Goal: Communication & Community: Ask a question

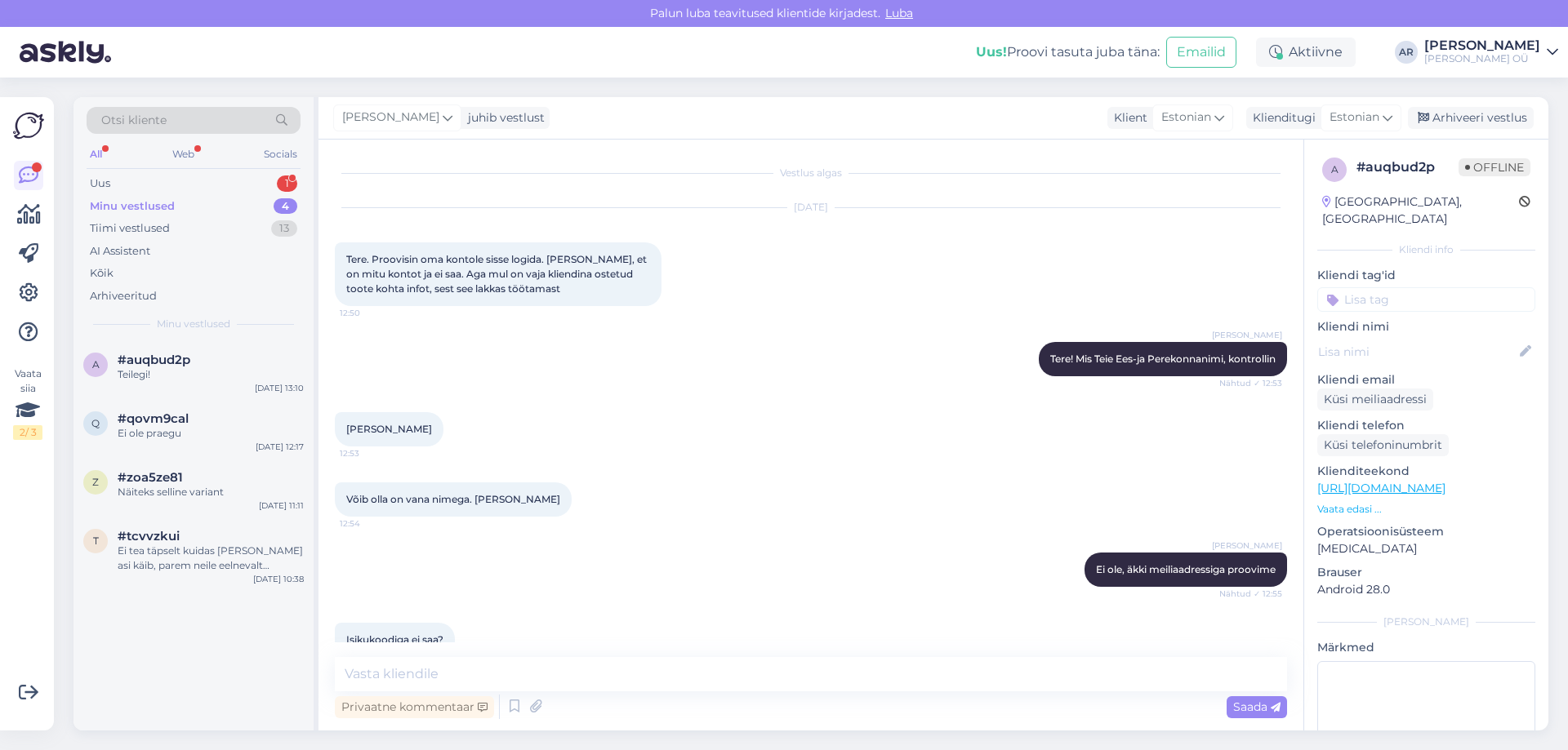
scroll to position [1034, 0]
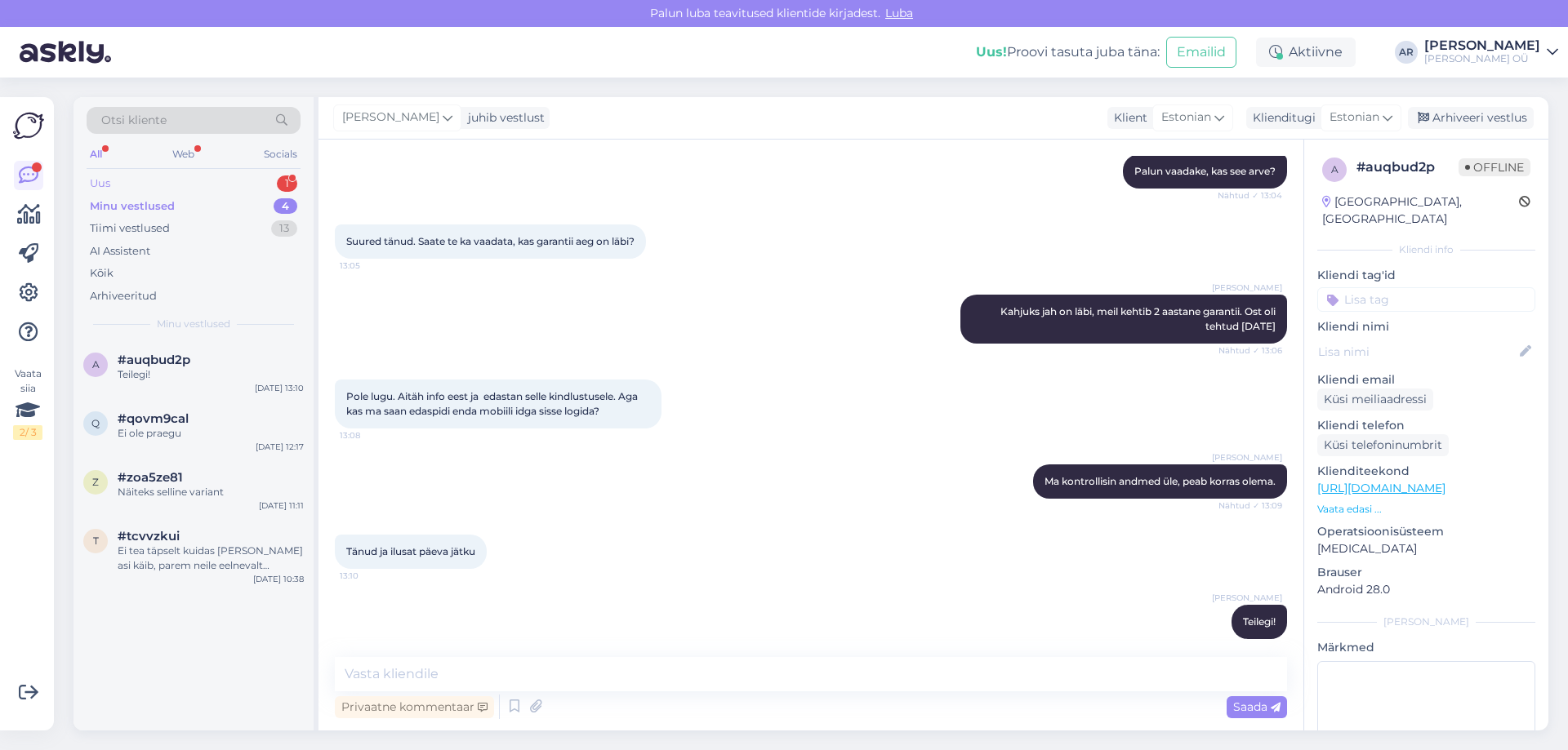
click at [195, 174] on div "Uus 1" at bounding box center [194, 183] width 214 height 23
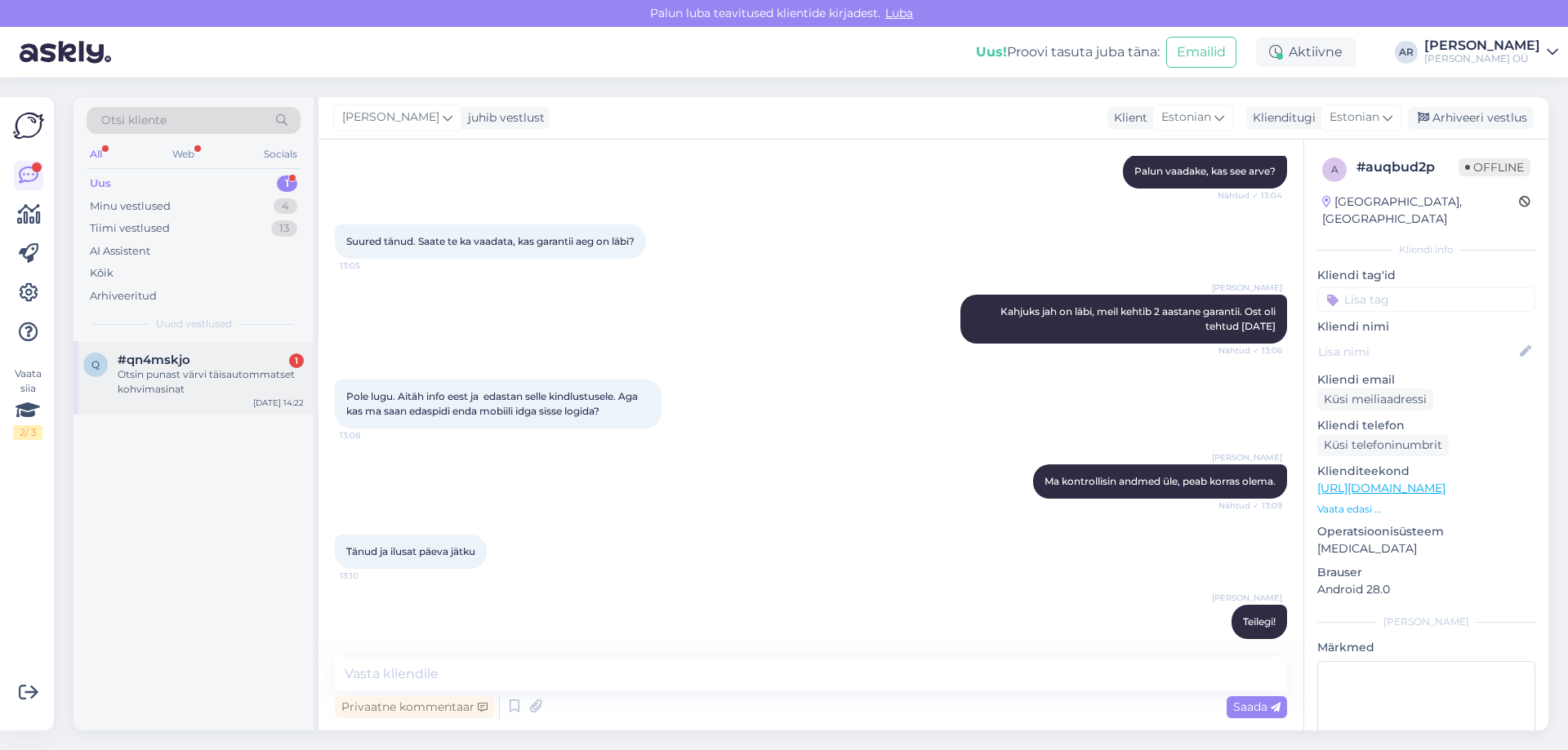
click at [243, 382] on div "Otsin punast värvi täisautommatset kohvimasinat" at bounding box center [211, 382] width 186 height 30
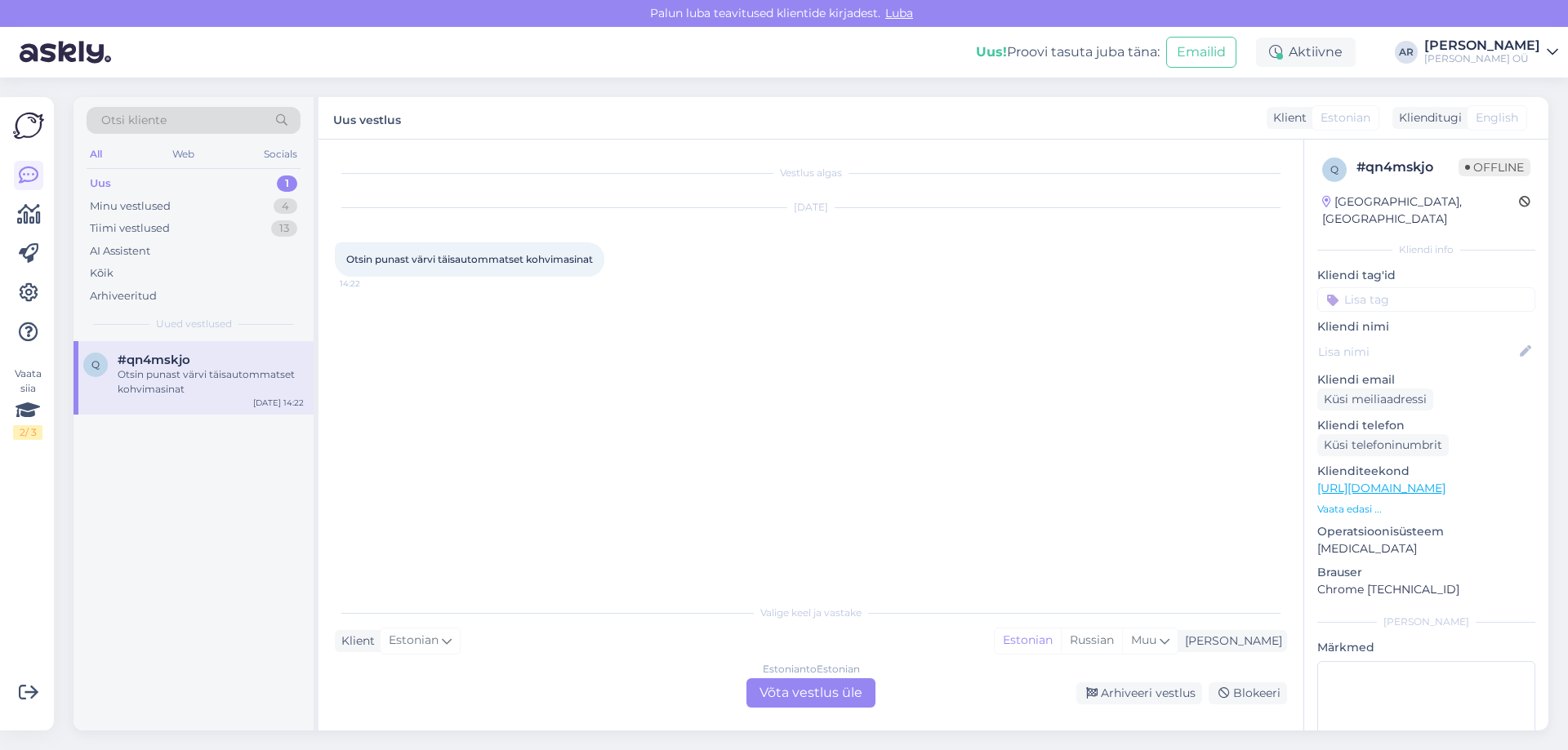
click at [1420, 480] on link "[URL][DOMAIN_NAME]" at bounding box center [1381, 487] width 129 height 15
click at [759, 695] on div "Estonian to Estonian Võta vestlus üle" at bounding box center [811, 693] width 130 height 30
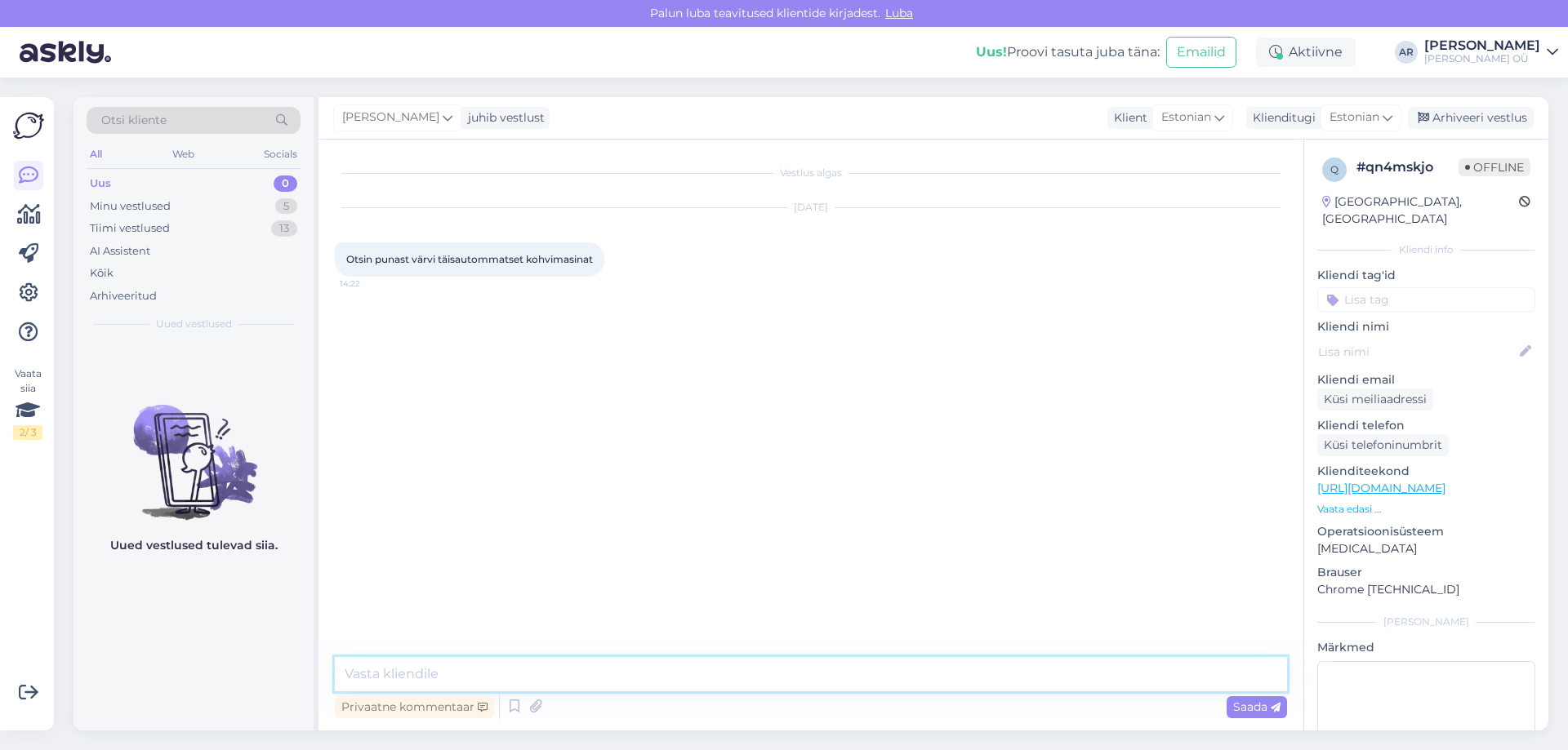
click at [703, 677] on textarea at bounding box center [811, 674] width 952 height 35
paste textarea "[URL][DOMAIN_NAME]"
click at [981, 684] on textarea "[URL][DOMAIN_NAME]" at bounding box center [811, 674] width 952 height 35
type textarea "[URL][DOMAIN_NAME] Tere!"
click at [1068, 691] on textarea "[URL][DOMAIN_NAME] Tere!" at bounding box center [811, 674] width 952 height 35
